Goal: Communication & Community: Answer question/provide support

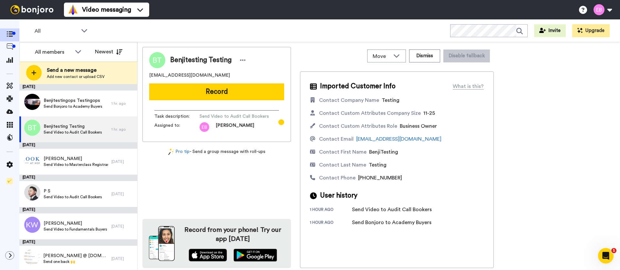
scroll to position [2, 0]
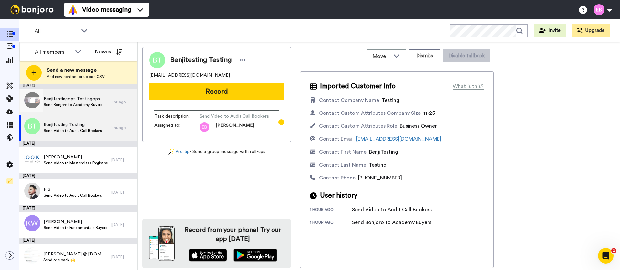
click at [88, 101] on span "Benjitestingops Testingops" at bounding box center [73, 99] width 59 height 6
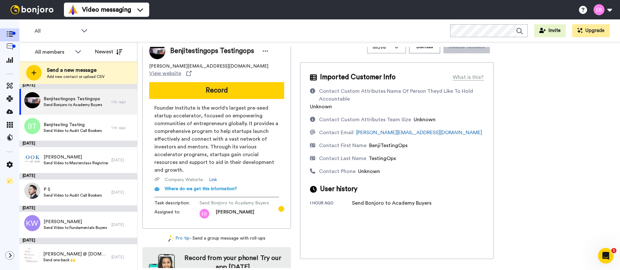
scroll to position [7, 0]
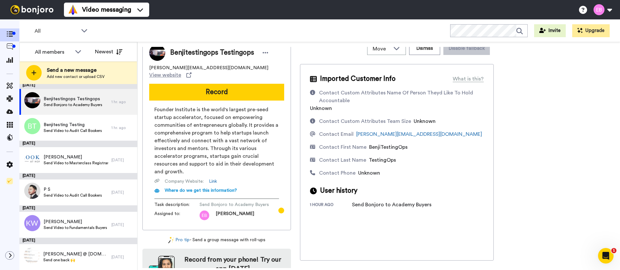
click at [233, 95] on div "Benjitestingops Testingops benjamin@founderaccelerators.com View website Record…" at bounding box center [216, 134] width 149 height 191
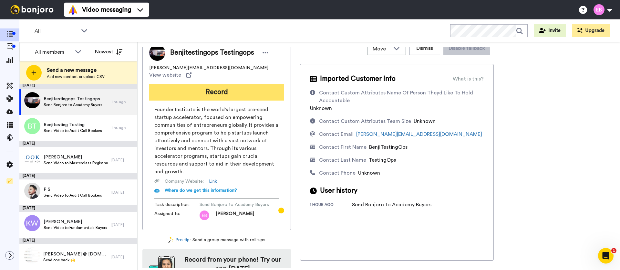
click at [233, 84] on button "Record" at bounding box center [216, 92] width 135 height 17
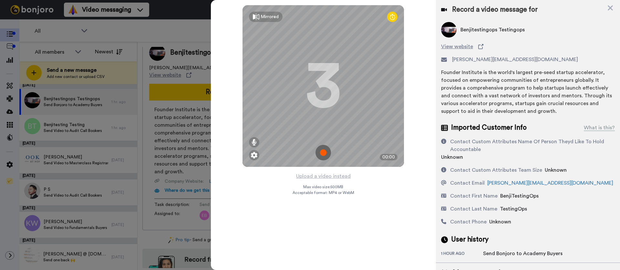
click at [325, 156] on img at bounding box center [324, 153] width 16 height 16
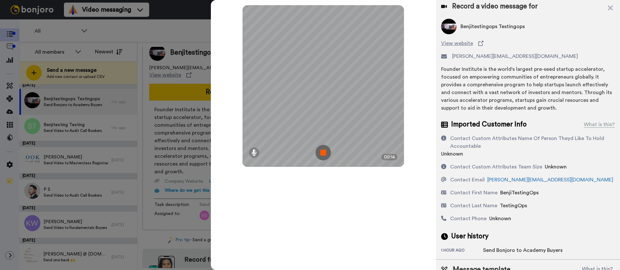
scroll to position [0, 0]
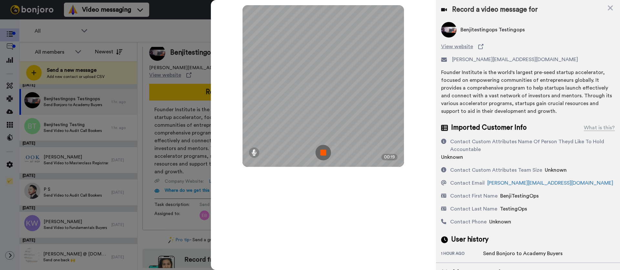
click at [323, 150] on img at bounding box center [324, 153] width 16 height 16
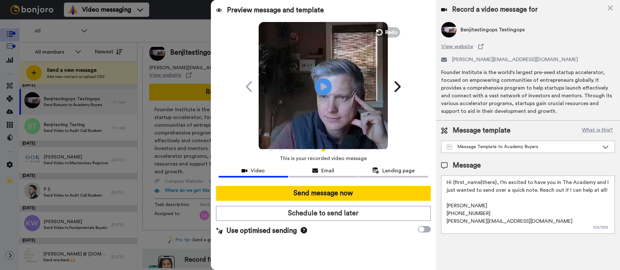
click at [322, 88] on icon "Play/Pause" at bounding box center [323, 86] width 17 height 31
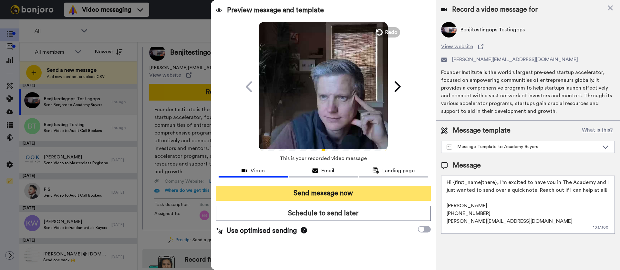
click at [335, 195] on button "Send message now" at bounding box center [323, 193] width 215 height 15
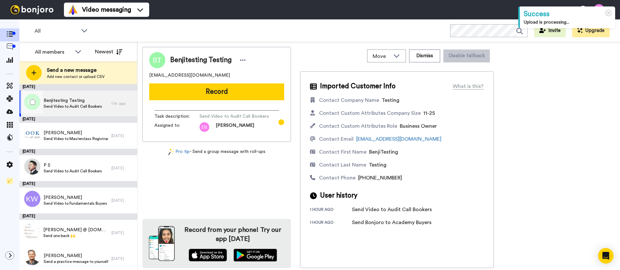
click at [74, 102] on span "Benjitesting Testing" at bounding box center [73, 100] width 58 height 6
click at [78, 104] on span "Send Video to Audit Call Bookers" at bounding box center [73, 106] width 58 height 5
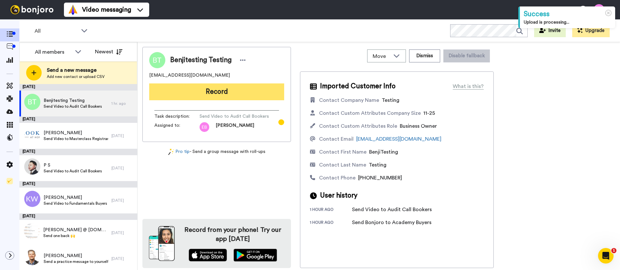
click at [236, 94] on button "Record" at bounding box center [216, 91] width 135 height 17
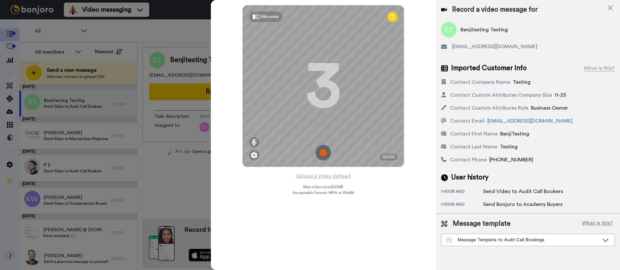
click at [323, 150] on img at bounding box center [324, 153] width 16 height 16
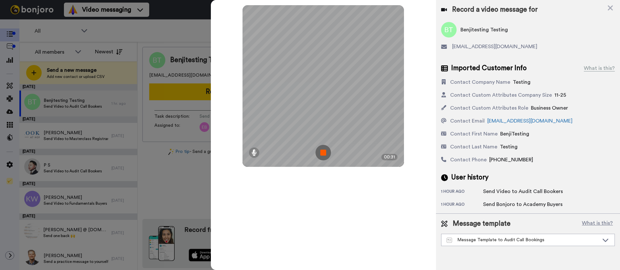
click at [324, 148] on img at bounding box center [324, 153] width 16 height 16
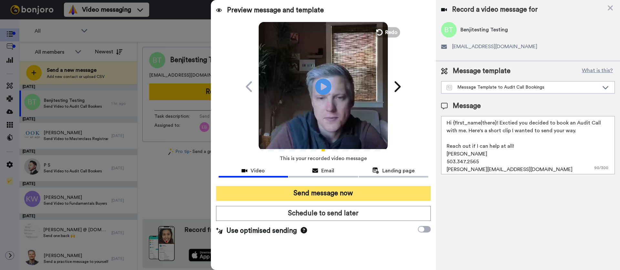
click at [338, 190] on button "Send message now" at bounding box center [323, 193] width 215 height 15
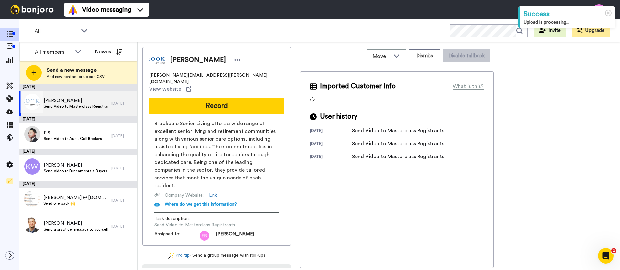
click at [84, 104] on span "Send Video to Masterclass Registrants" at bounding box center [76, 106] width 65 height 5
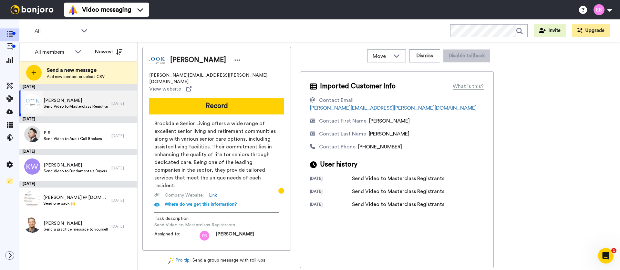
click at [90, 100] on span "Rosita Brathwaite taylor" at bounding box center [76, 100] width 65 height 6
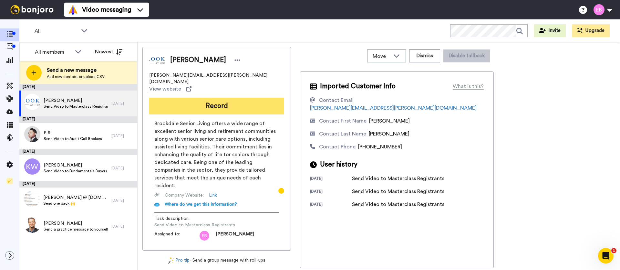
click at [233, 98] on button "Record" at bounding box center [216, 106] width 135 height 17
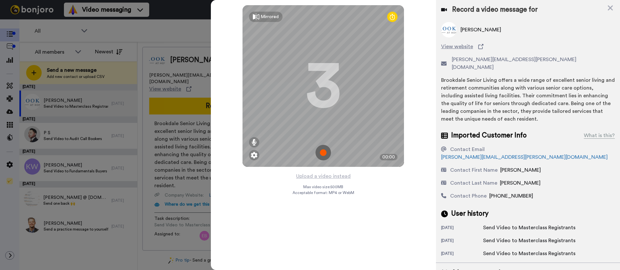
click at [324, 152] on img at bounding box center [324, 153] width 16 height 16
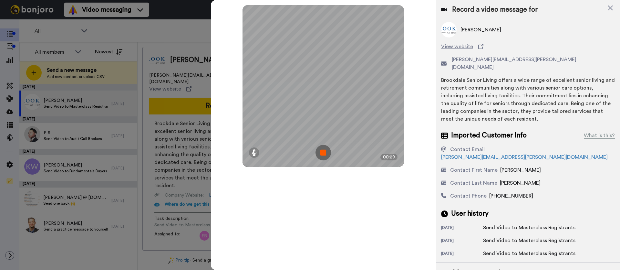
click at [327, 154] on img at bounding box center [324, 153] width 16 height 16
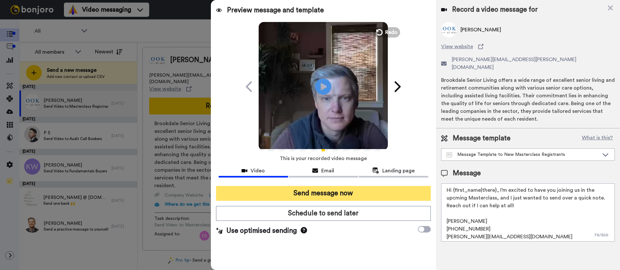
click at [340, 194] on button "Send message now" at bounding box center [323, 193] width 215 height 15
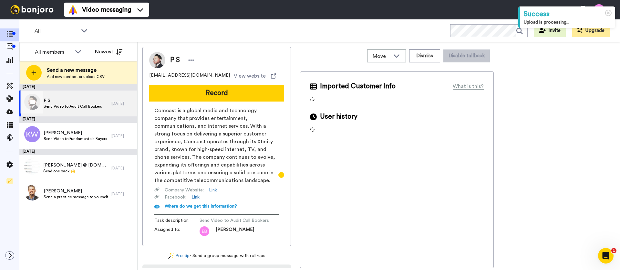
click at [80, 98] on span "P S" at bounding box center [73, 100] width 58 height 6
click at [79, 98] on span "P S" at bounding box center [73, 100] width 58 height 6
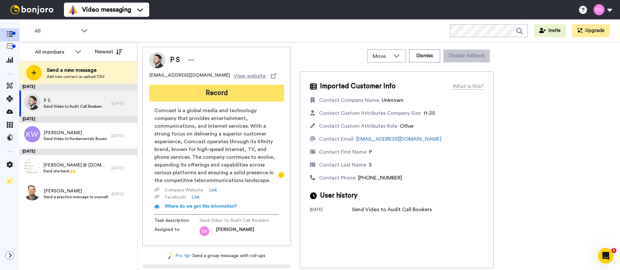
click at [199, 94] on button "Record" at bounding box center [216, 93] width 135 height 17
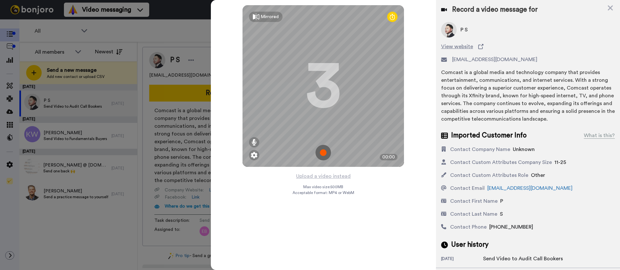
click at [322, 154] on img at bounding box center [324, 153] width 16 height 16
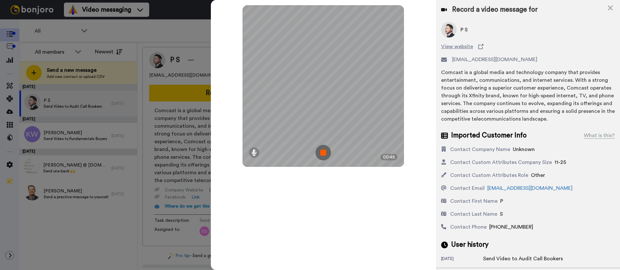
click at [327, 153] on img at bounding box center [324, 153] width 16 height 16
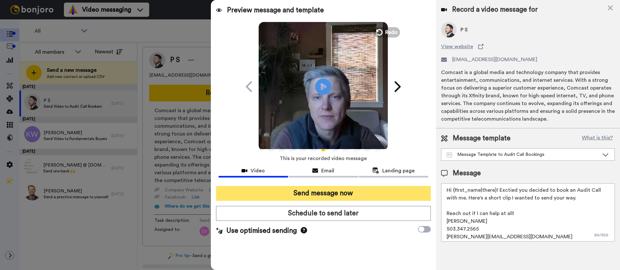
click at [355, 194] on button "Send message now" at bounding box center [323, 193] width 215 height 15
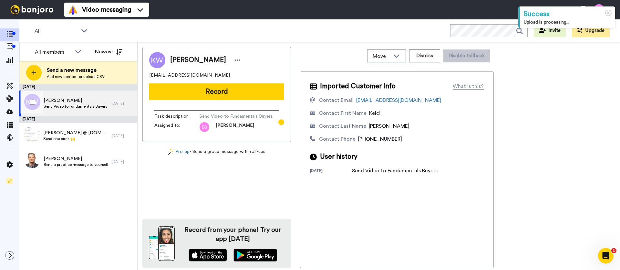
click at [80, 102] on span "[PERSON_NAME]" at bounding box center [76, 100] width 64 height 6
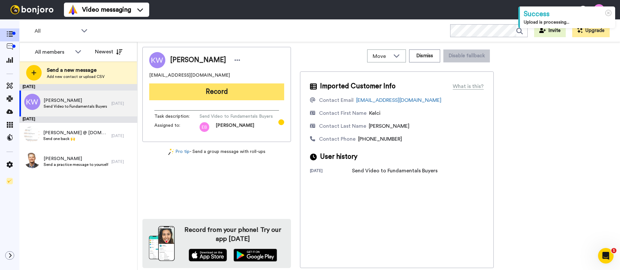
click at [213, 90] on button "Record" at bounding box center [216, 91] width 135 height 17
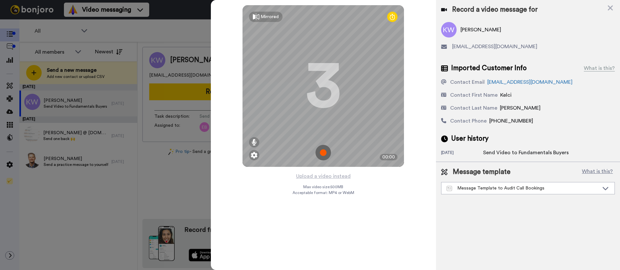
click at [324, 156] on img at bounding box center [324, 153] width 16 height 16
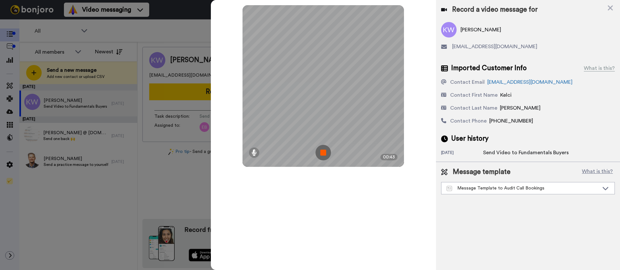
click at [325, 154] on img at bounding box center [324, 153] width 16 height 16
click at [325, 154] on video at bounding box center [323, 85] width 323 height 161
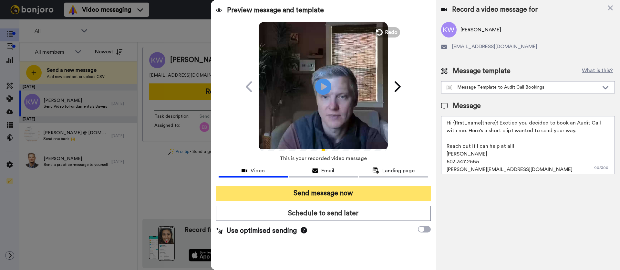
click at [337, 190] on button "Send message now" at bounding box center [323, 193] width 215 height 15
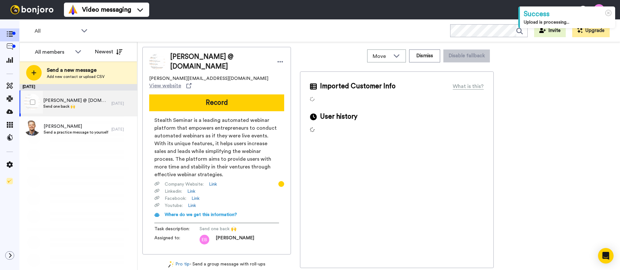
click at [78, 97] on span "[PERSON_NAME] @ [DOMAIN_NAME]" at bounding box center [75, 100] width 65 height 6
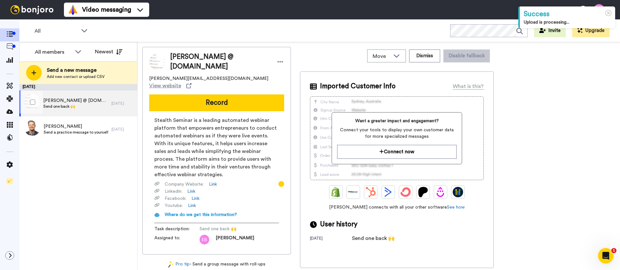
click at [79, 104] on span "Send one back 🙌" at bounding box center [75, 106] width 65 height 5
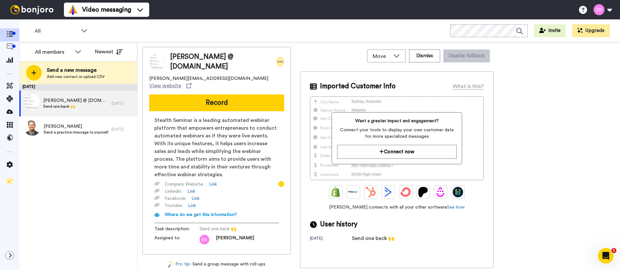
click at [276, 60] on div at bounding box center [280, 62] width 8 height 10
click at [275, 96] on li "Dismiss" at bounding box center [280, 98] width 47 height 9
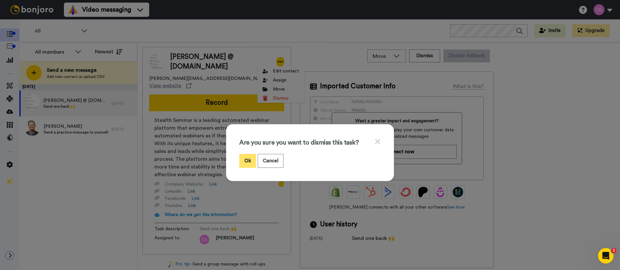
click at [245, 161] on button "Ok" at bounding box center [247, 161] width 17 height 14
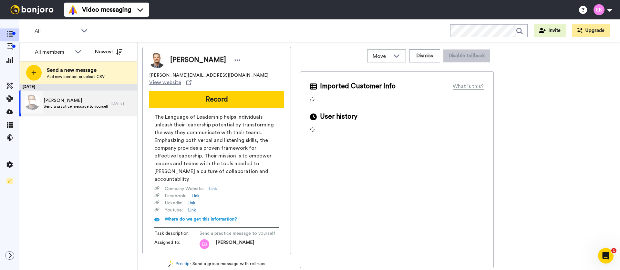
click at [78, 104] on span "Send a practice message to yourself" at bounding box center [76, 106] width 65 height 5
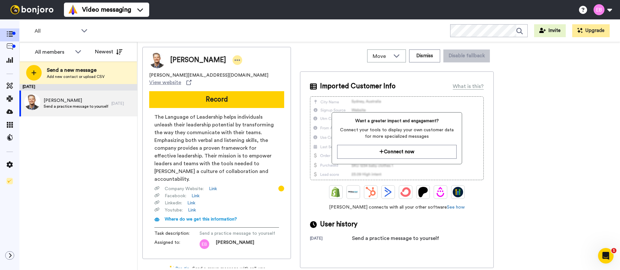
click at [234, 62] on icon at bounding box center [237, 60] width 6 height 6
click at [207, 102] on li "Dismiss" at bounding box center [211, 98] width 47 height 9
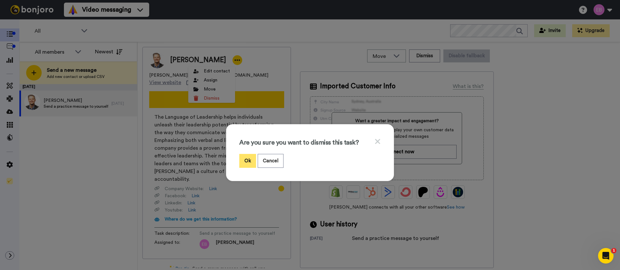
click at [244, 160] on button "Ok" at bounding box center [247, 161] width 17 height 14
